Goal: Task Accomplishment & Management: Manage account settings

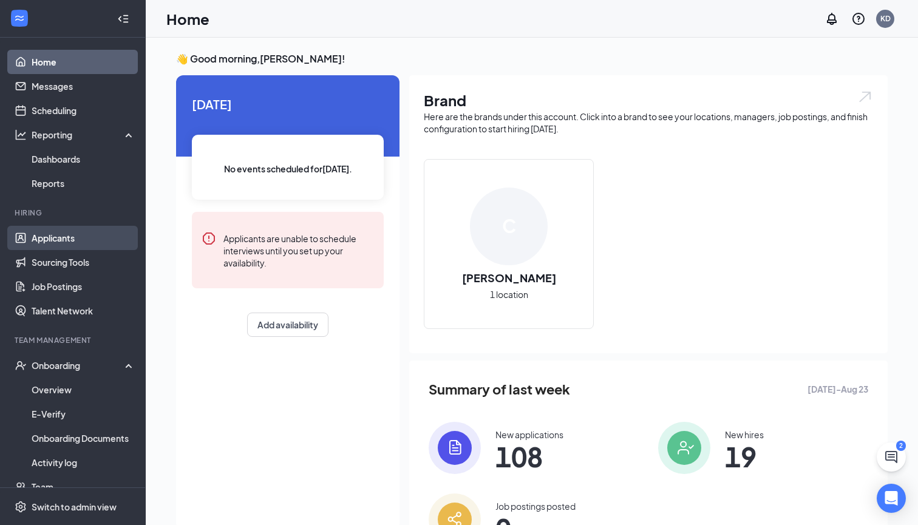
click at [98, 230] on link "Applicants" at bounding box center [84, 238] width 104 height 24
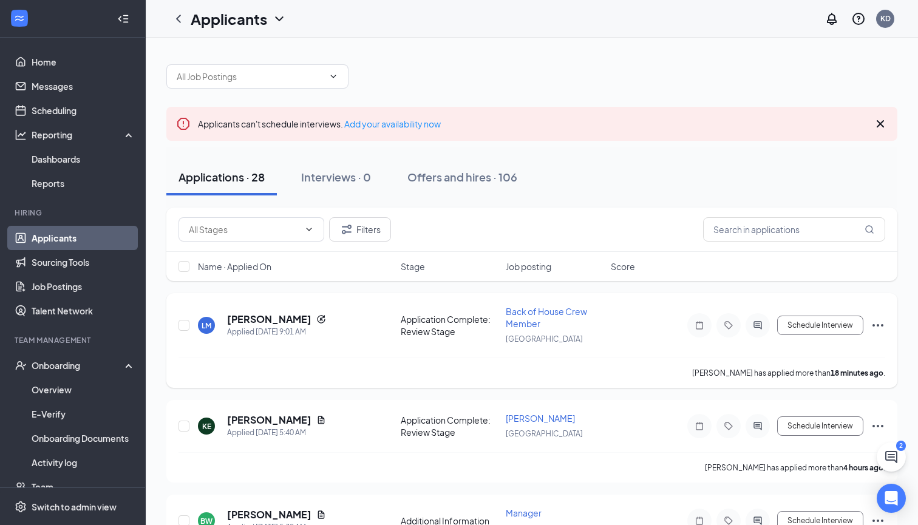
click at [267, 320] on h5 "[PERSON_NAME]" at bounding box center [269, 319] width 84 height 13
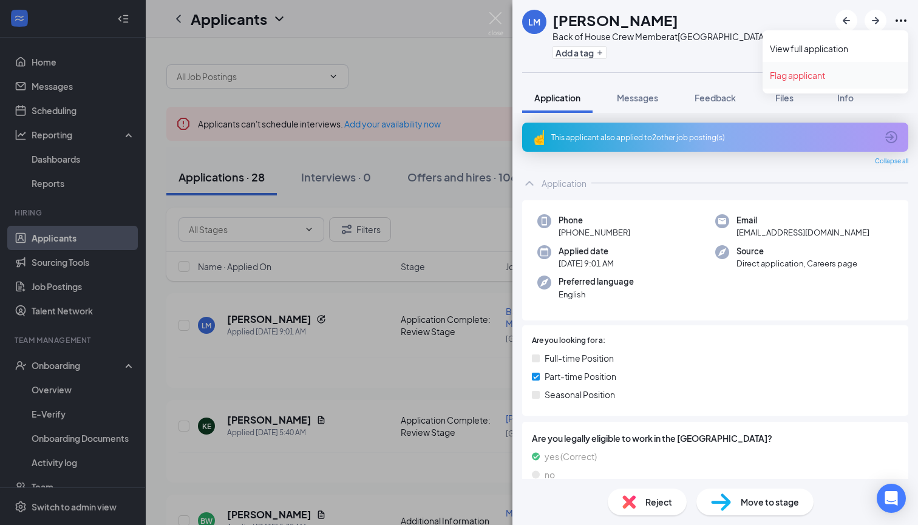
click at [802, 75] on link "Flag applicant" at bounding box center [835, 75] width 131 height 12
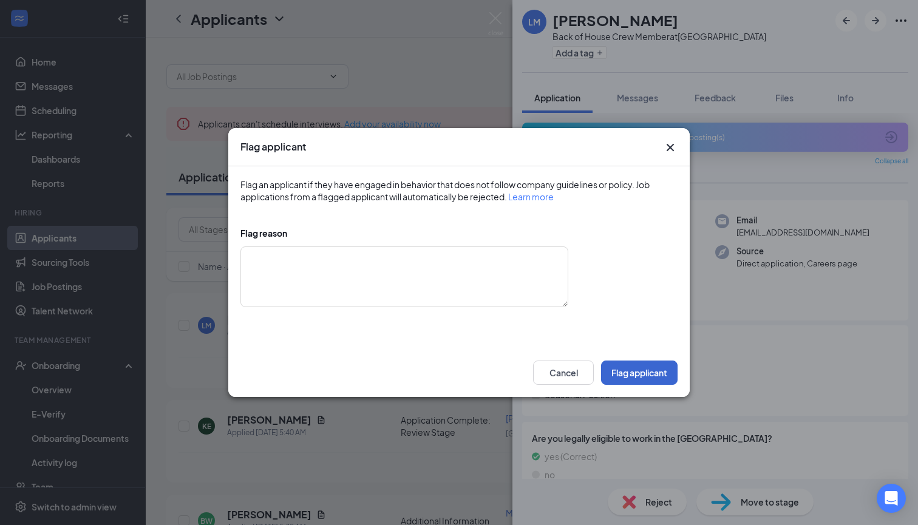
click at [637, 366] on button "Flag applicant" at bounding box center [639, 373] width 77 height 24
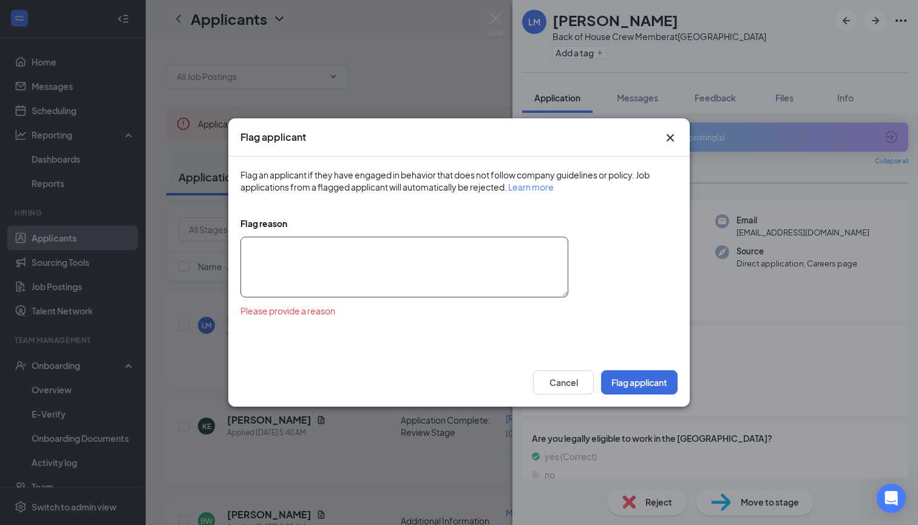
click at [482, 267] on textarea at bounding box center [405, 267] width 328 height 61
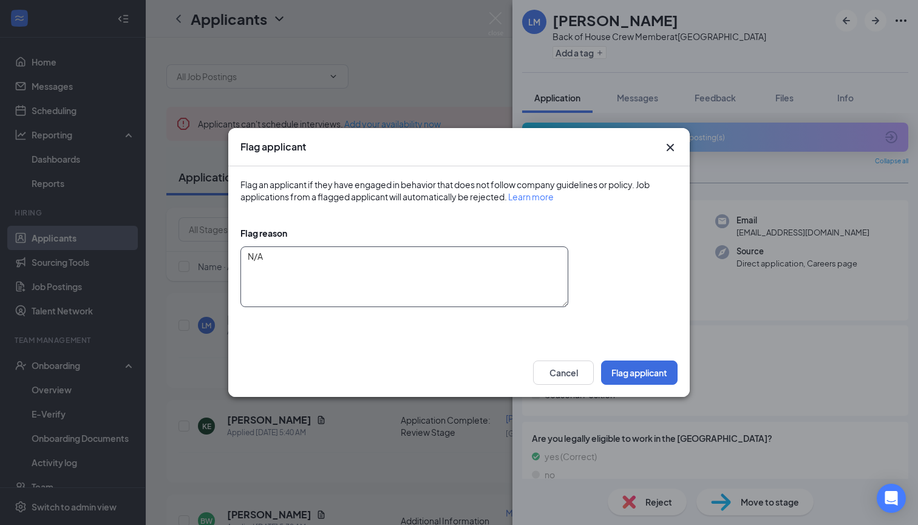
type textarea "N/A"
click at [649, 355] on div "Cancel Flag applicant" at bounding box center [459, 373] width 462 height 49
click at [649, 367] on button "Flag applicant" at bounding box center [639, 373] width 77 height 24
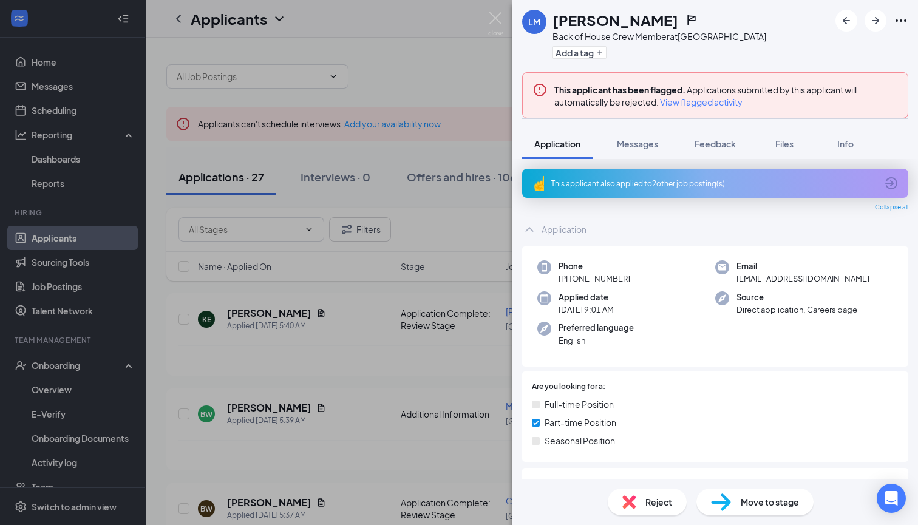
click at [655, 502] on span "Reject" at bounding box center [659, 502] width 27 height 13
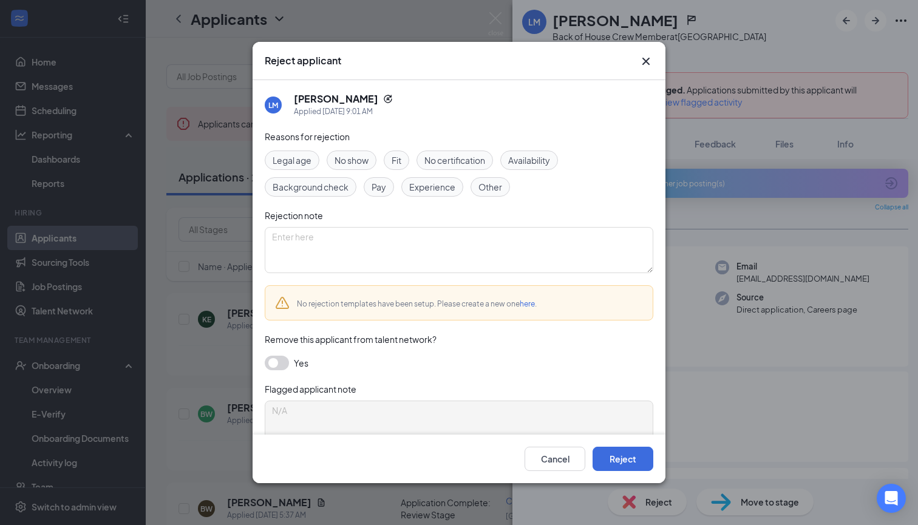
click at [275, 362] on button "button" at bounding box center [277, 363] width 24 height 15
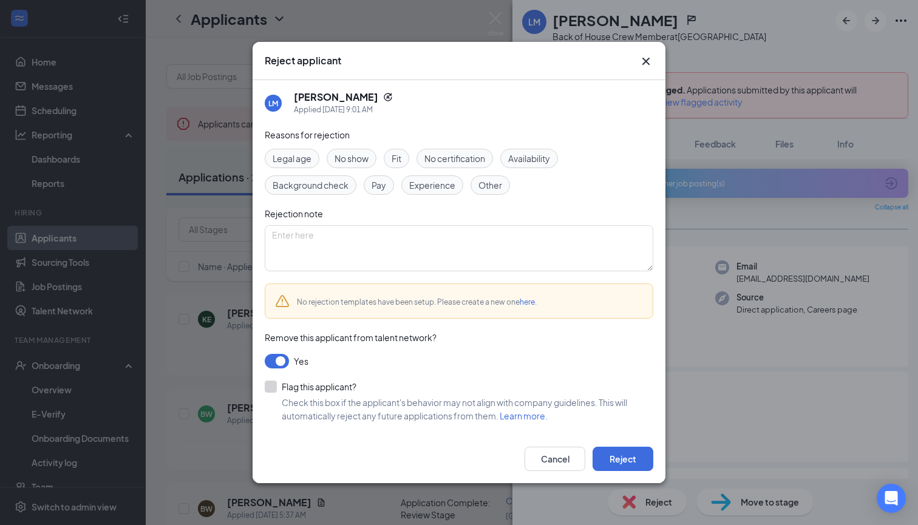
scroll to position [2, 0]
click at [272, 389] on div at bounding box center [271, 387] width 12 height 12
click at [617, 462] on button "Reject" at bounding box center [623, 459] width 61 height 24
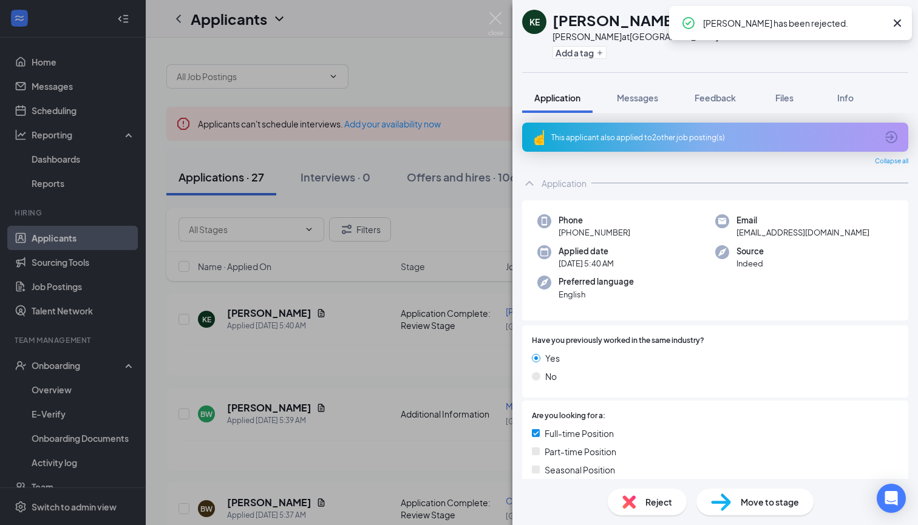
click at [372, 330] on div "KE [PERSON_NAME] [PERSON_NAME] at [GEOGRAPHIC_DATA] Add a tag Application Messa…" at bounding box center [459, 262] width 918 height 525
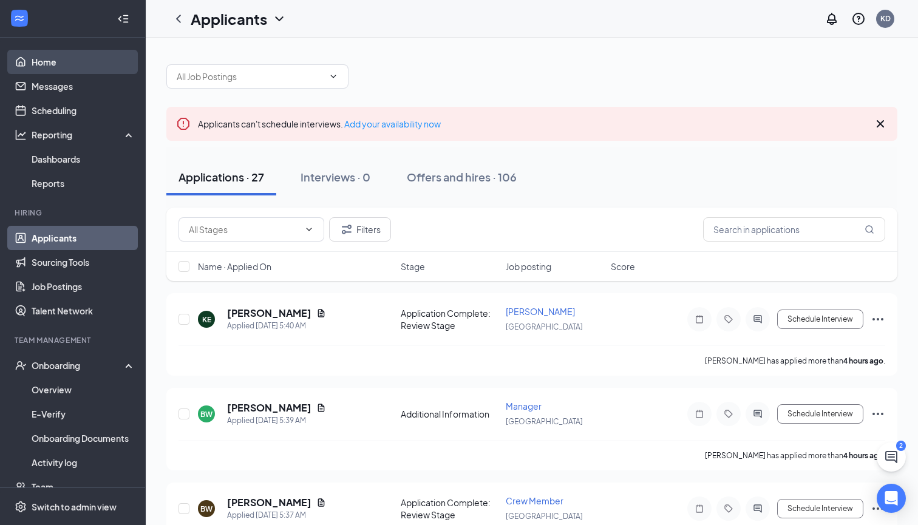
click at [65, 64] on link "Home" at bounding box center [84, 62] width 104 height 24
